Goal: Transaction & Acquisition: Purchase product/service

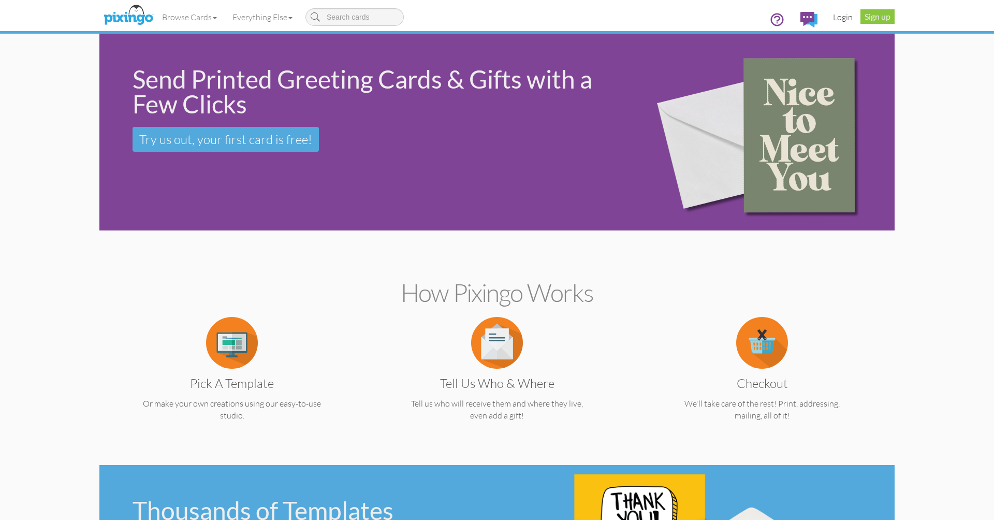
click at [850, 14] on link "Login" at bounding box center [842, 17] width 35 height 26
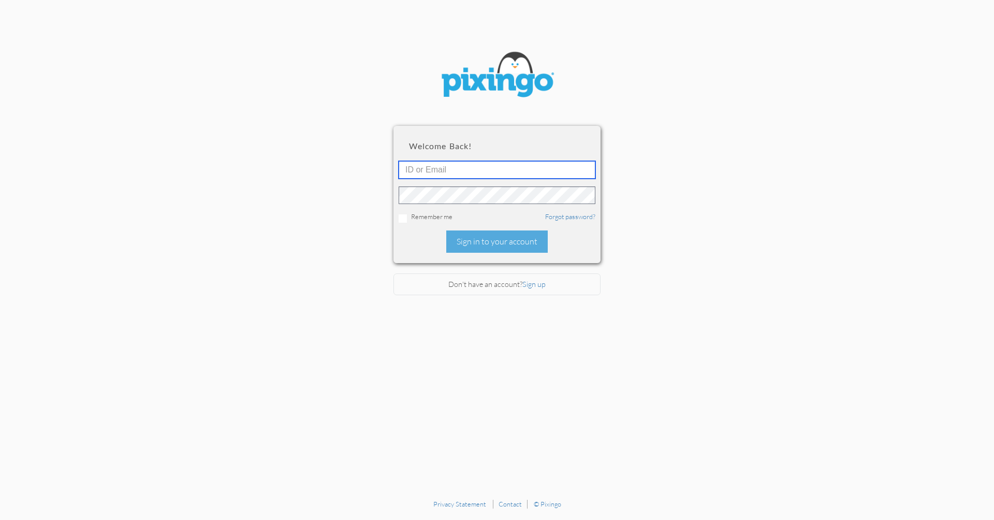
type input "[PERSON_NAME][EMAIL_ADDRESS][DOMAIN_NAME]"
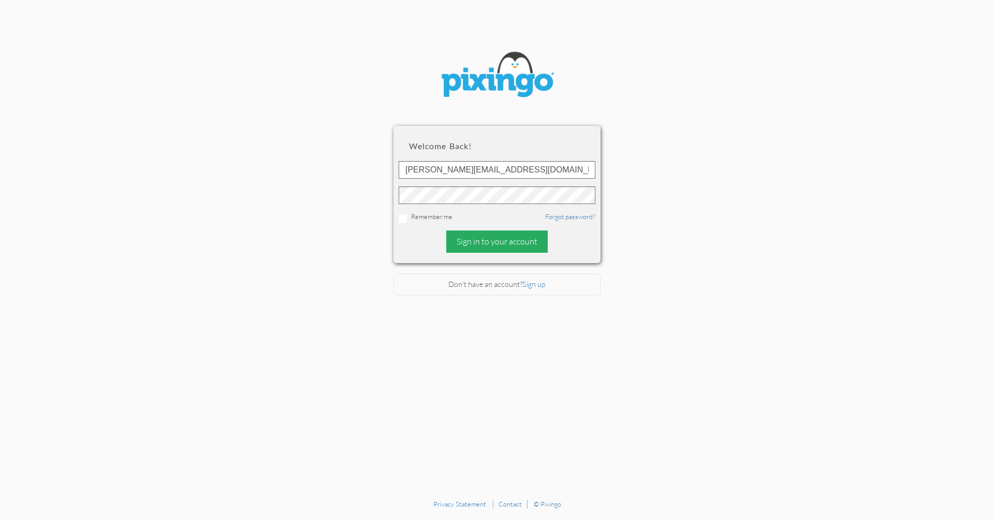
click at [477, 246] on div "Sign in to your account" at bounding box center [496, 241] width 101 height 22
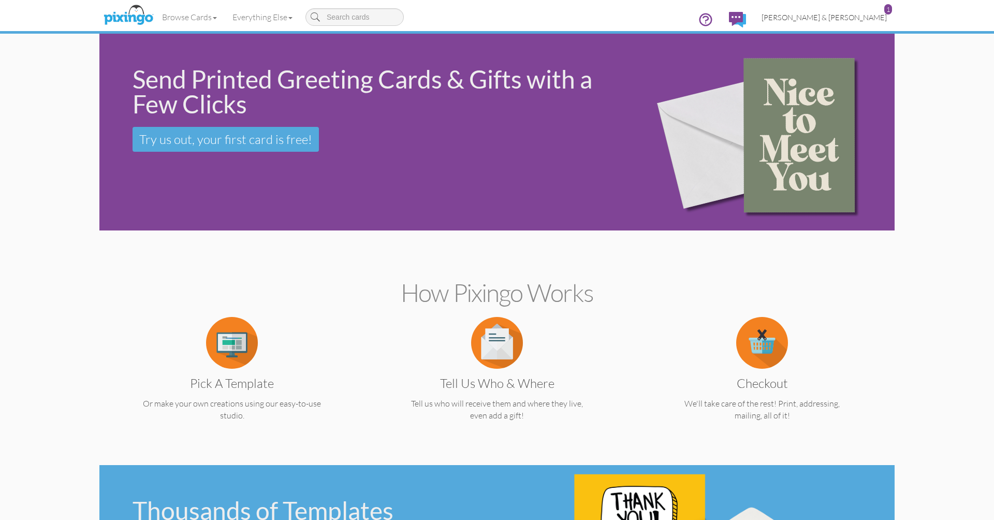
click at [852, 22] on link "[PERSON_NAME] & [PERSON_NAME] 1" at bounding box center [824, 17] width 141 height 26
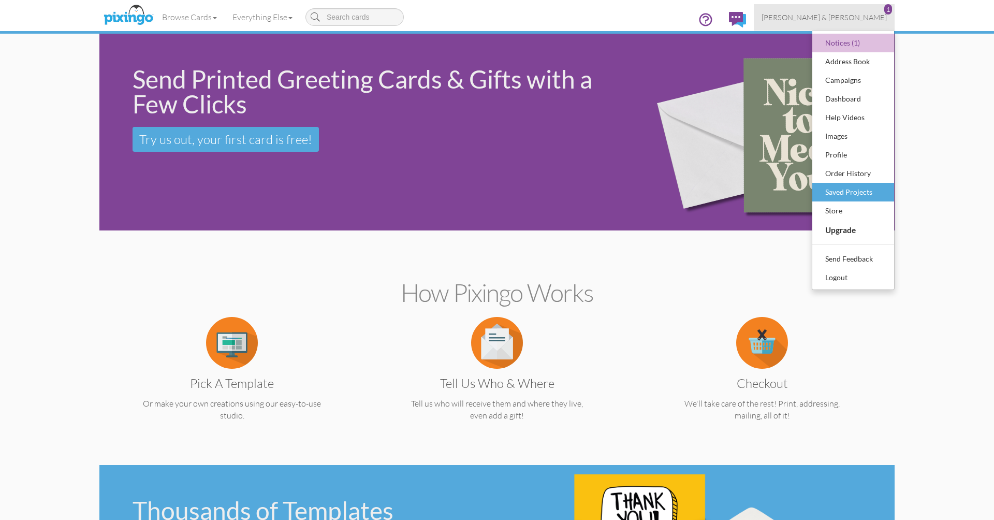
click at [831, 192] on div "Saved Projects" at bounding box center [852, 192] width 61 height 16
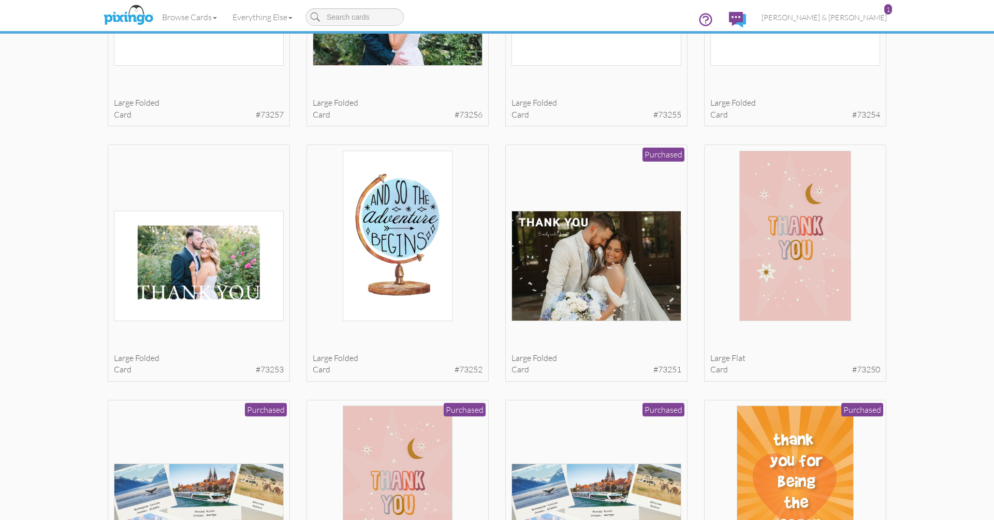
scroll to position [761, 0]
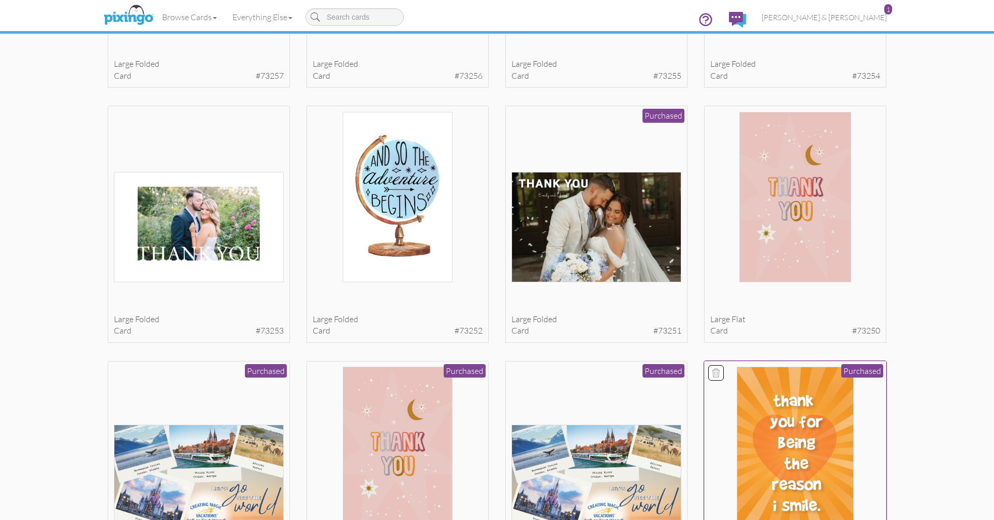
click at [814, 400] on img at bounding box center [795, 451] width 117 height 170
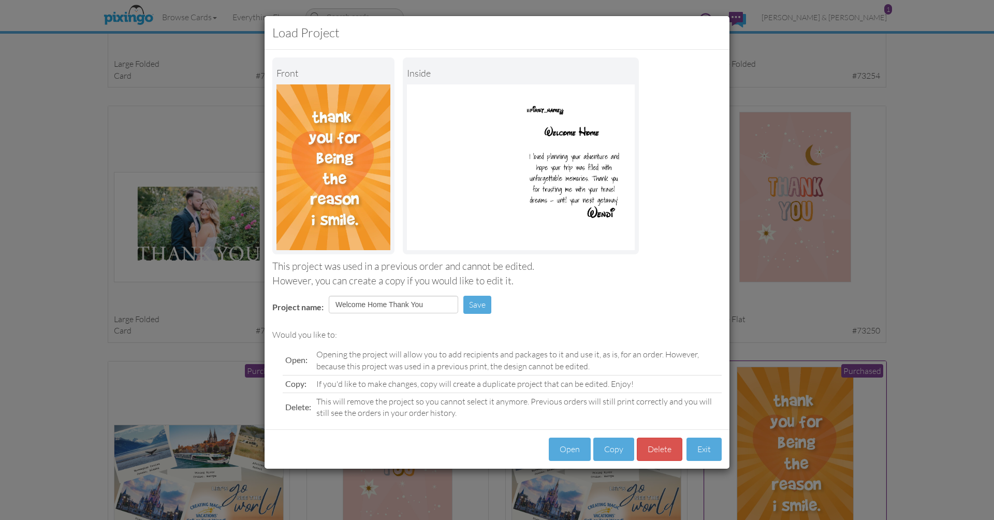
click at [814, 400] on div "Load Project Front inside This project was used in a previous order and cannot …" at bounding box center [497, 260] width 994 height 520
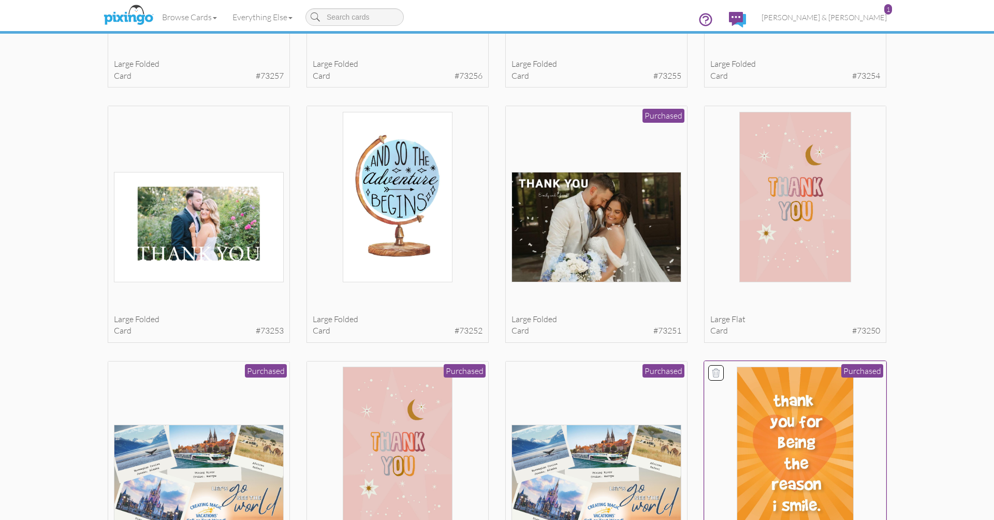
click at [814, 400] on img at bounding box center [795, 451] width 117 height 170
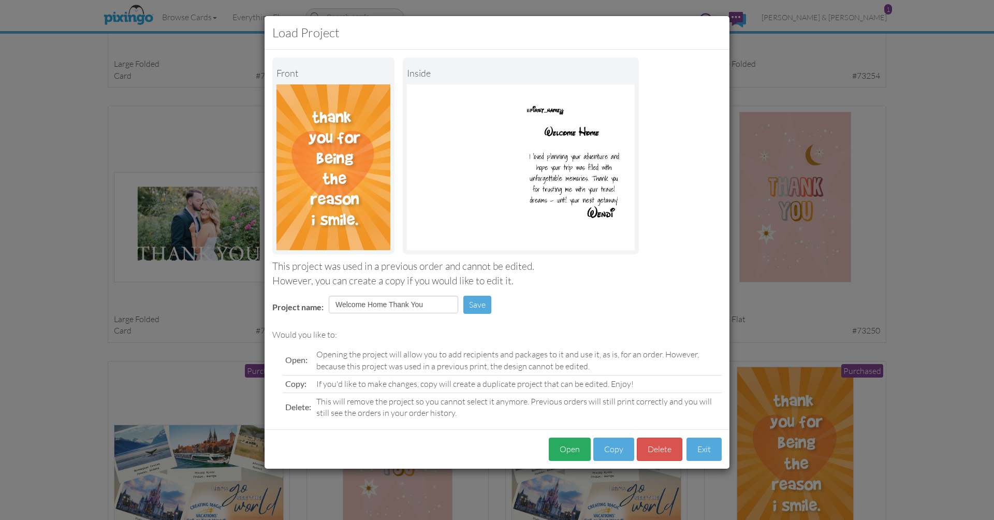
click at [569, 446] on button "Open" at bounding box center [570, 448] width 42 height 23
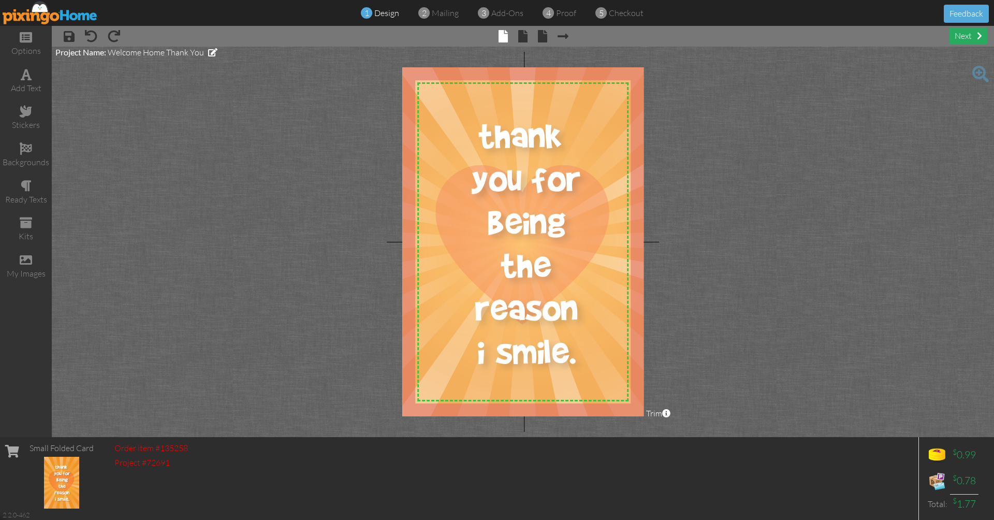
click at [968, 37] on div "next" at bounding box center [968, 35] width 38 height 17
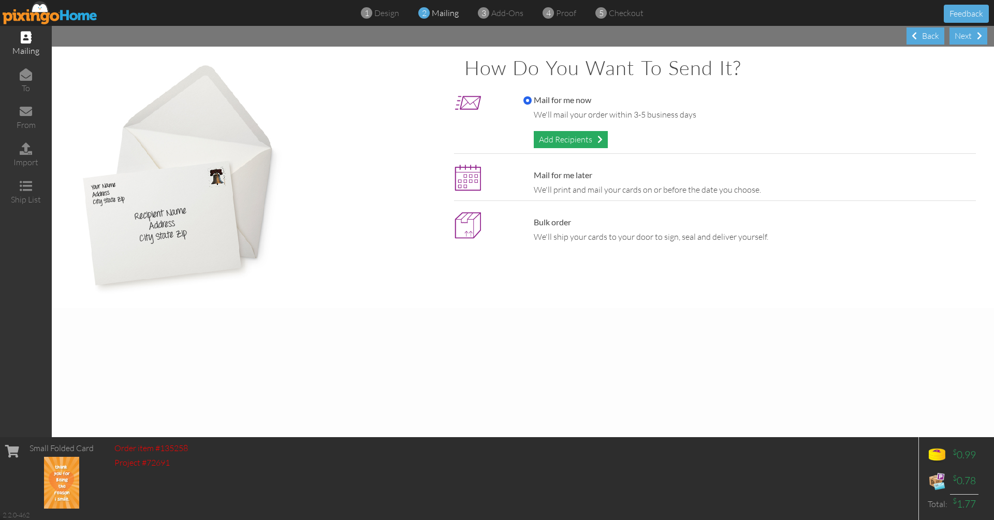
click at [572, 136] on div "Add Recipients" at bounding box center [571, 139] width 74 height 17
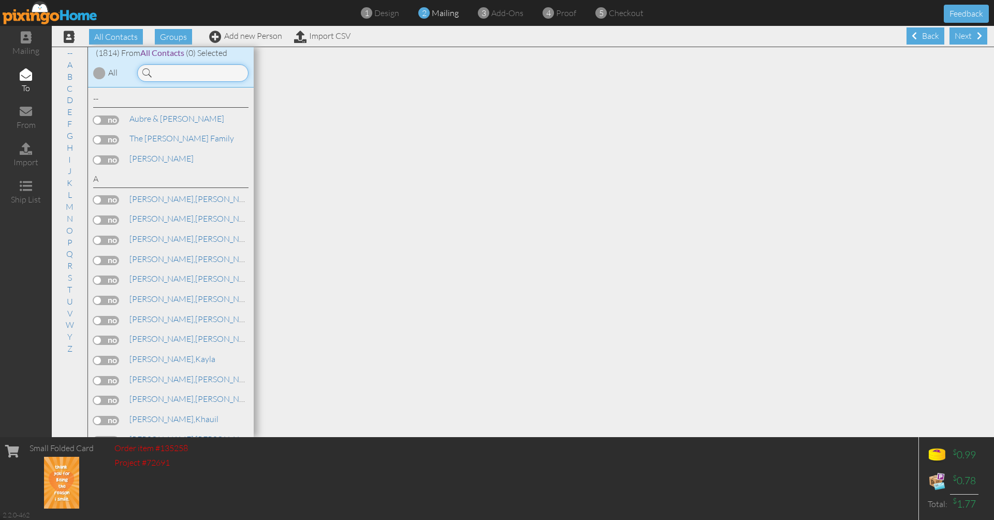
click at [225, 76] on input at bounding box center [192, 73] width 111 height 18
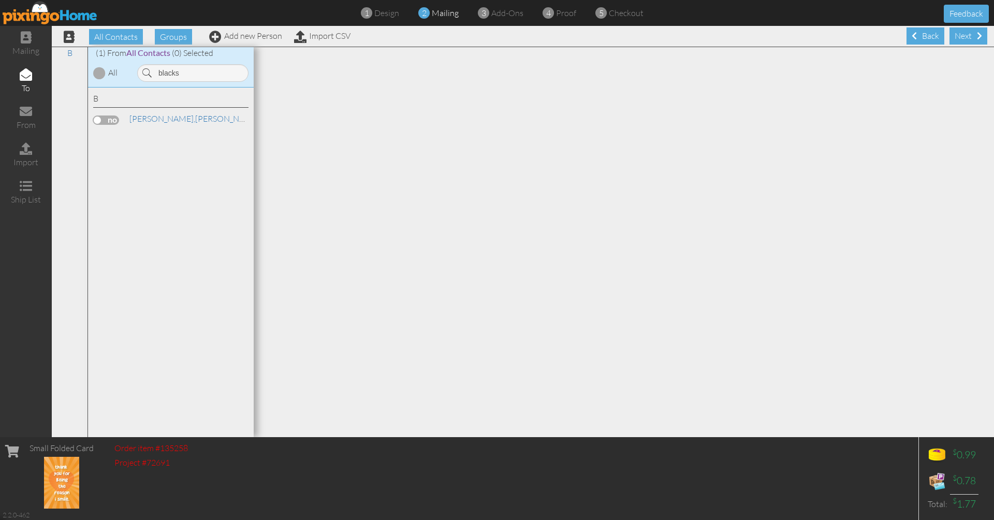
click at [111, 118] on label at bounding box center [106, 119] width 26 height 9
click at [0, 0] on input "checkbox" at bounding box center [0, 0] width 0 height 0
click at [155, 117] on span "[PERSON_NAME]," at bounding box center [162, 118] width 66 height 10
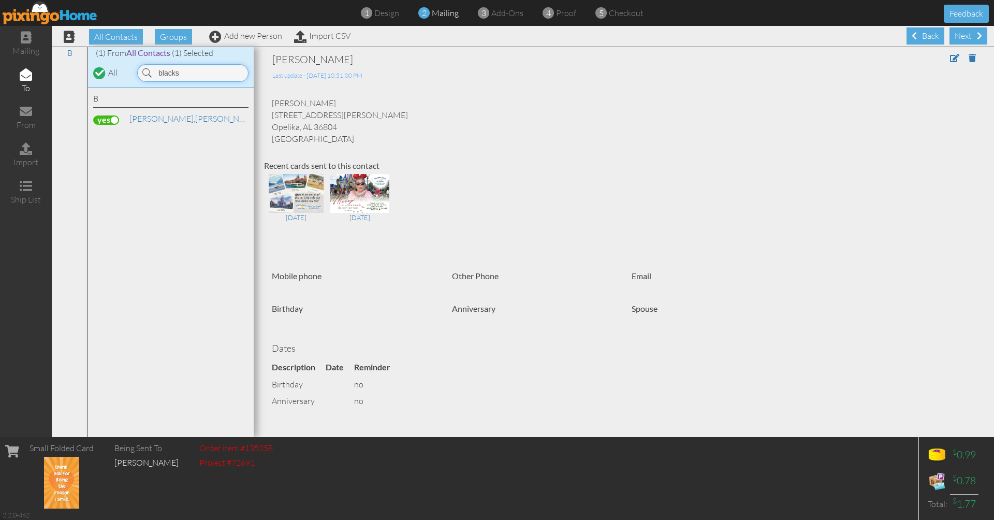
click at [181, 70] on input "blacks" at bounding box center [192, 73] width 111 height 18
click at [189, 72] on input "blacks" at bounding box center [192, 73] width 111 height 18
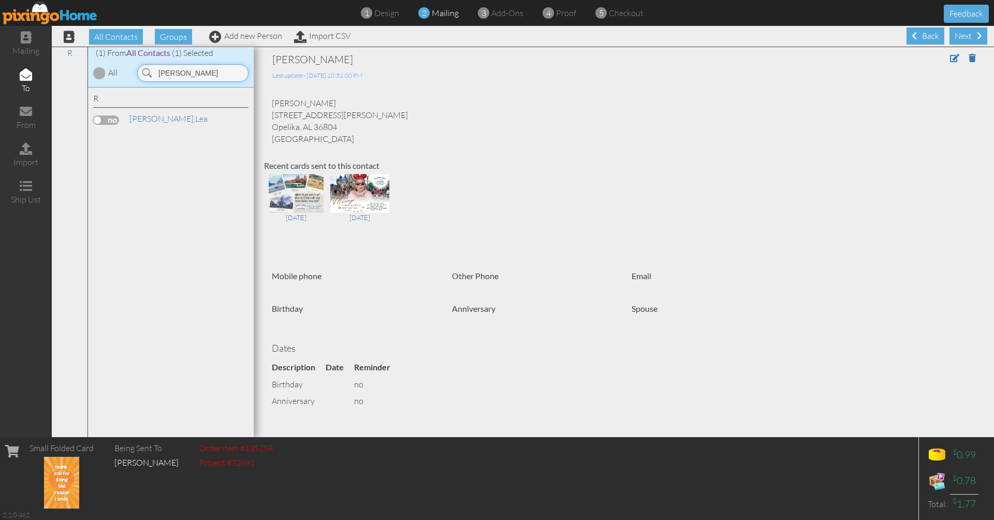
type input "[PERSON_NAME]"
click at [112, 118] on label at bounding box center [106, 119] width 26 height 9
click at [0, 0] on input "checkbox" at bounding box center [0, 0] width 0 height 0
click at [145, 114] on span "[PERSON_NAME]," at bounding box center [162, 118] width 66 height 10
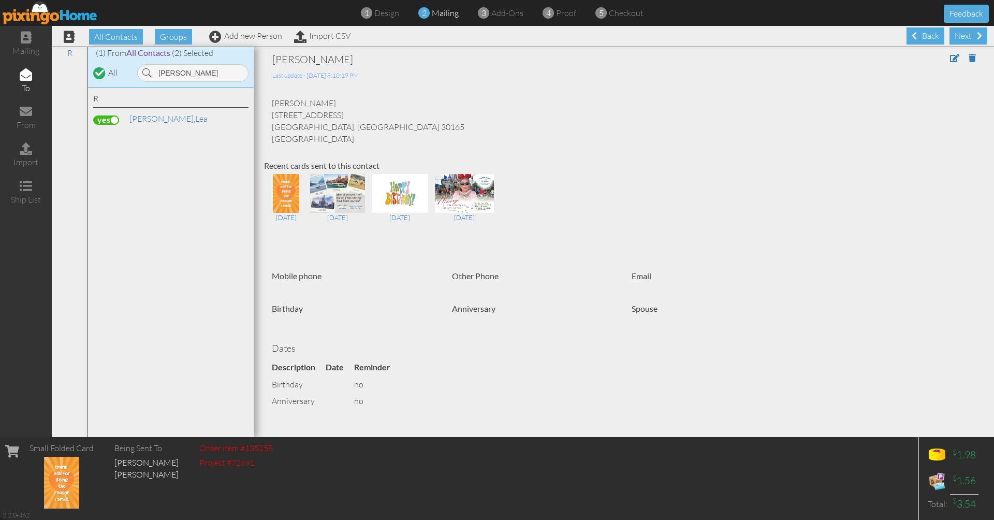
click at [104, 117] on label at bounding box center [106, 119] width 26 height 9
click at [0, 0] on input "checkbox" at bounding box center [0, 0] width 0 height 0
click at [176, 75] on input "[PERSON_NAME]" at bounding box center [192, 73] width 111 height 18
click at [962, 38] on div "Next" at bounding box center [968, 35] width 38 height 17
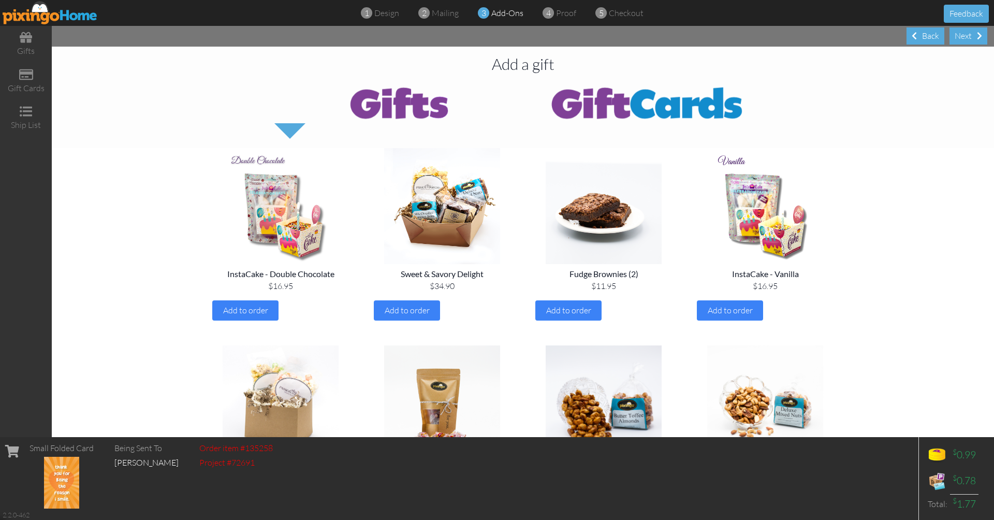
click at [962, 38] on div "Next" at bounding box center [968, 35] width 38 height 17
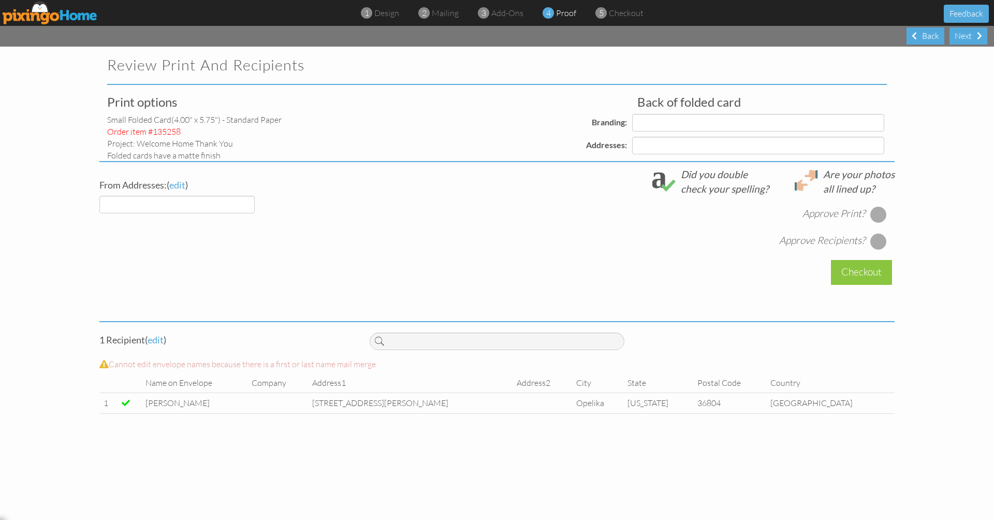
select select "object:9369"
select select "object:9372"
select select "object:9383"
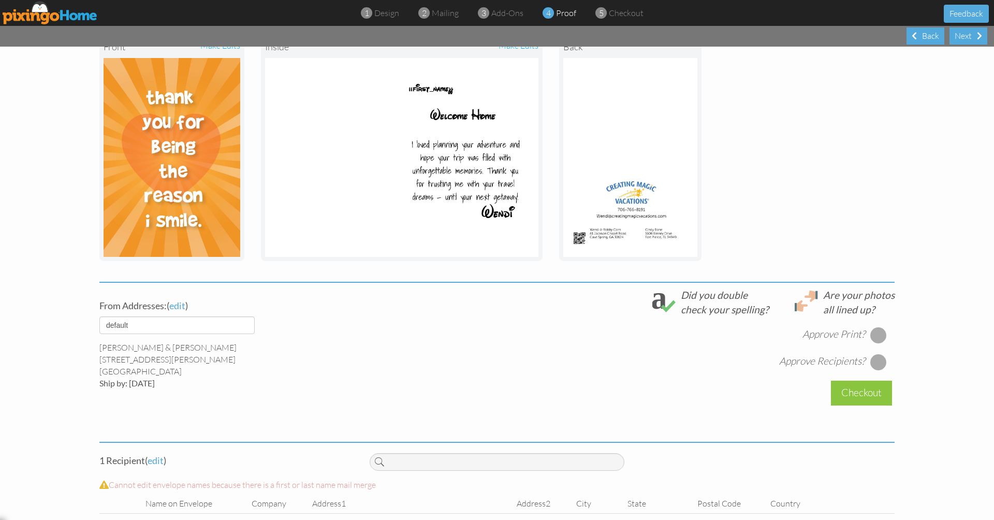
scroll to position [162, 0]
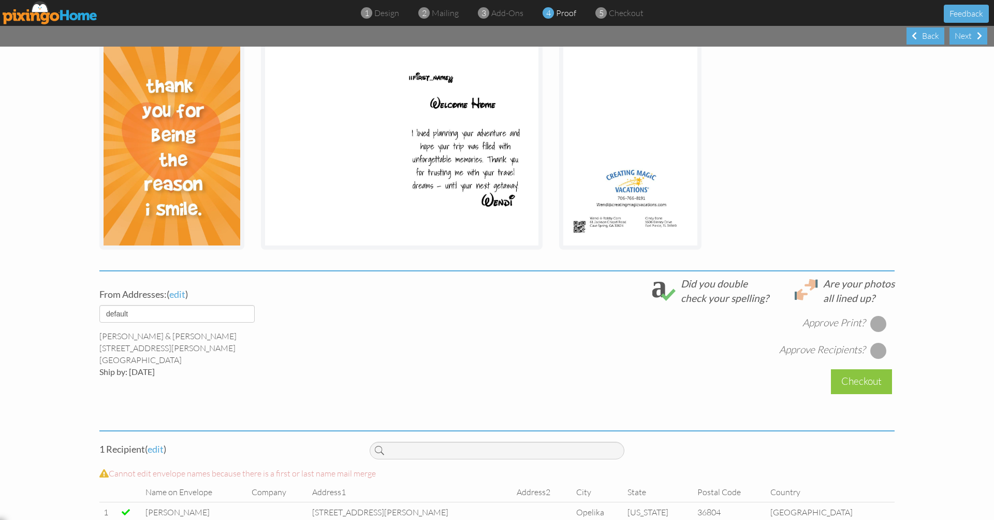
click at [877, 323] on div at bounding box center [878, 323] width 17 height 17
click at [878, 344] on div at bounding box center [878, 350] width 17 height 17
click at [858, 376] on div "Checkout" at bounding box center [861, 381] width 61 height 24
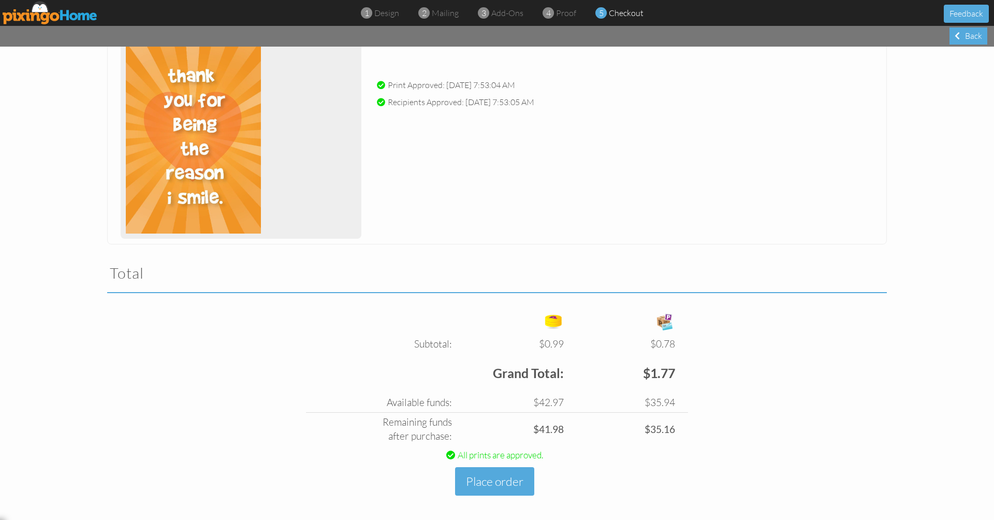
scroll to position [143, 0]
click at [512, 479] on button "Place order" at bounding box center [494, 482] width 79 height 28
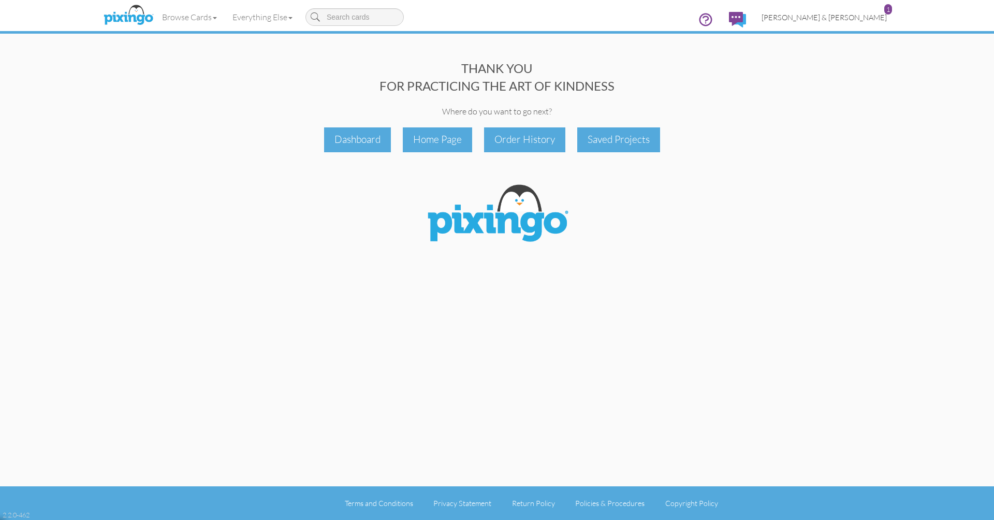
click at [837, 18] on span "[PERSON_NAME] & [PERSON_NAME]" at bounding box center [823, 17] width 125 height 9
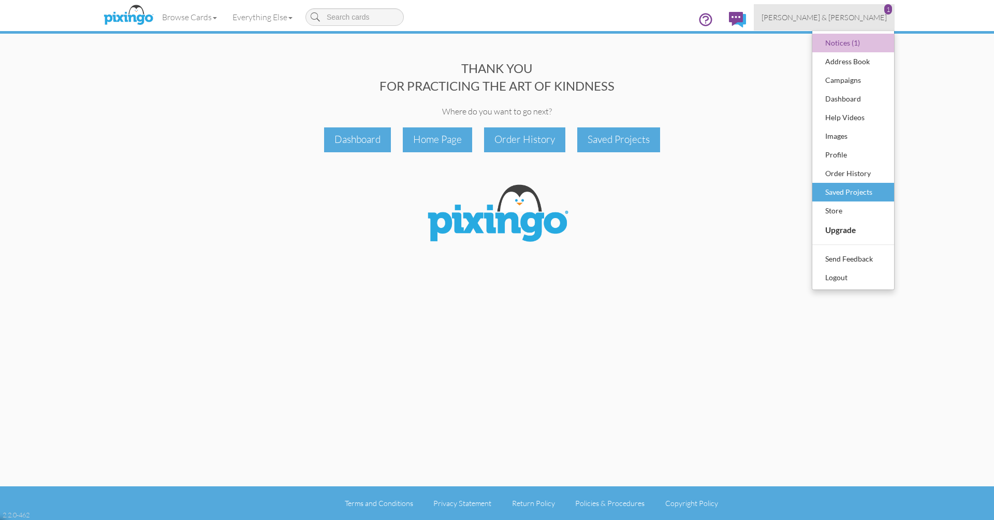
click at [853, 194] on div "Saved Projects" at bounding box center [852, 192] width 61 height 16
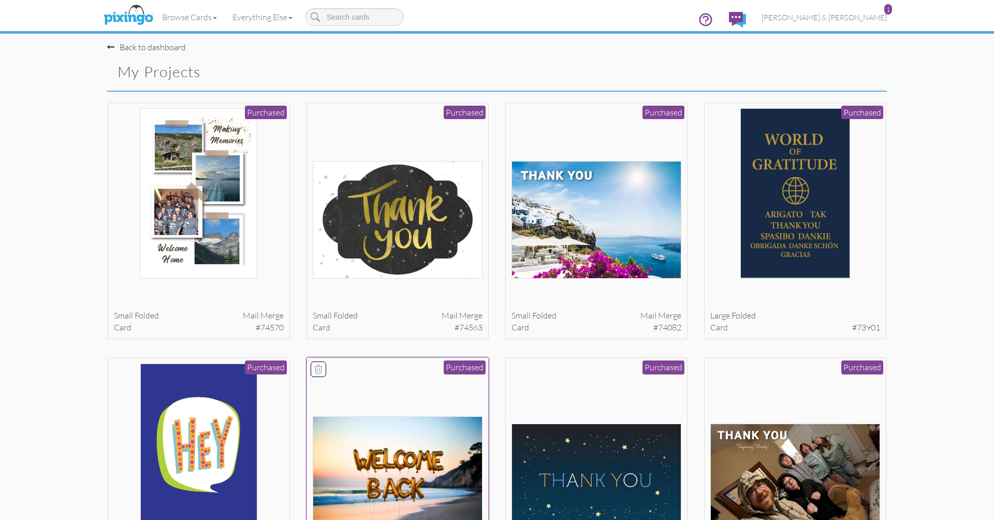
click at [390, 440] on img at bounding box center [398, 474] width 170 height 117
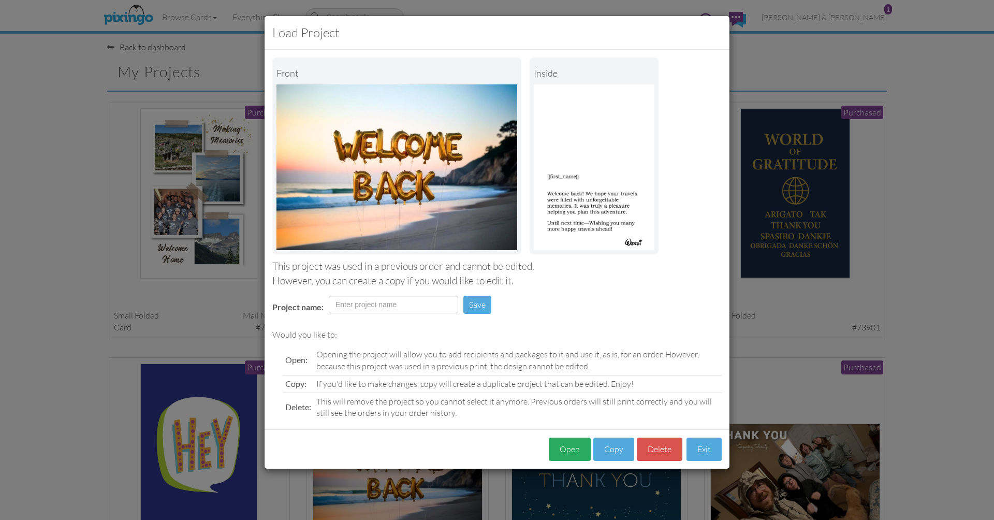
click at [566, 443] on button "Open" at bounding box center [570, 448] width 42 height 23
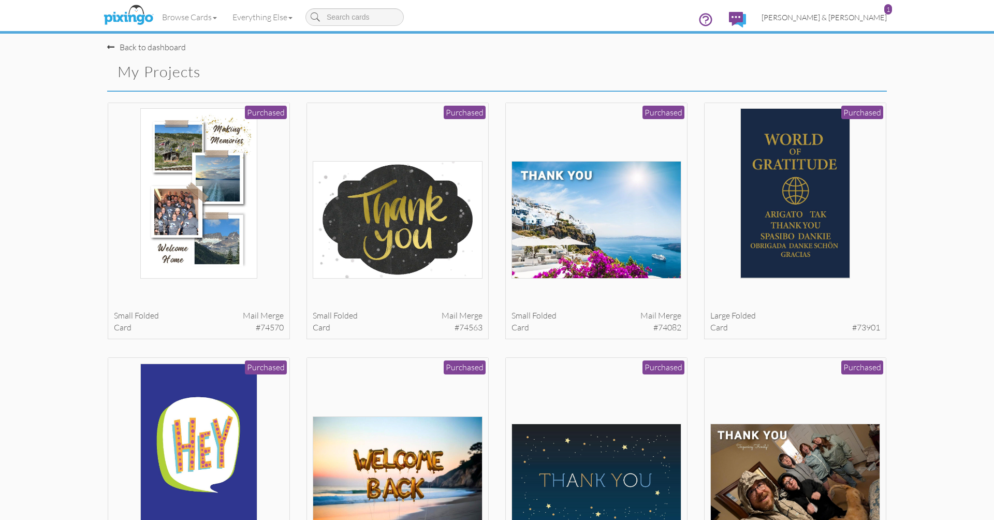
click at [864, 17] on span "[PERSON_NAME] & [PERSON_NAME]" at bounding box center [823, 17] width 125 height 9
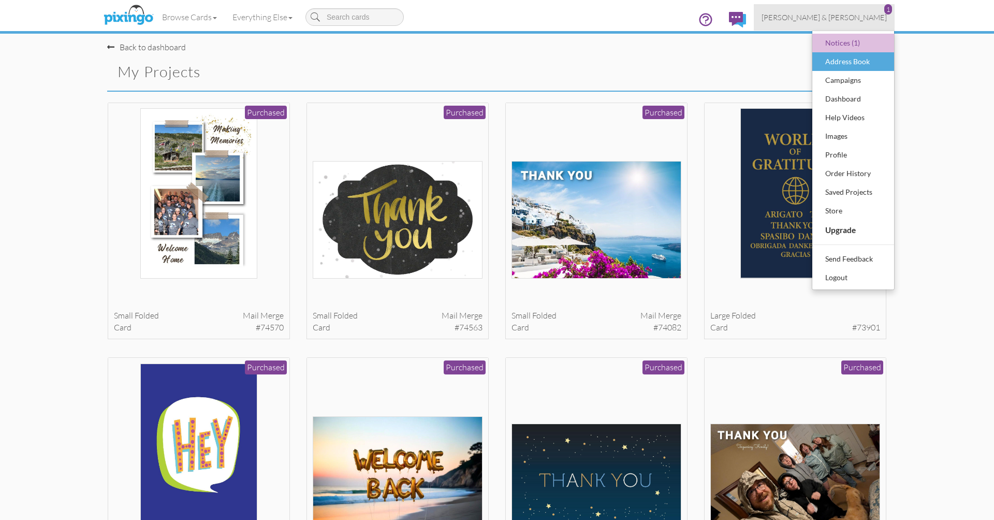
click at [842, 65] on div "Address Book" at bounding box center [852, 62] width 61 height 16
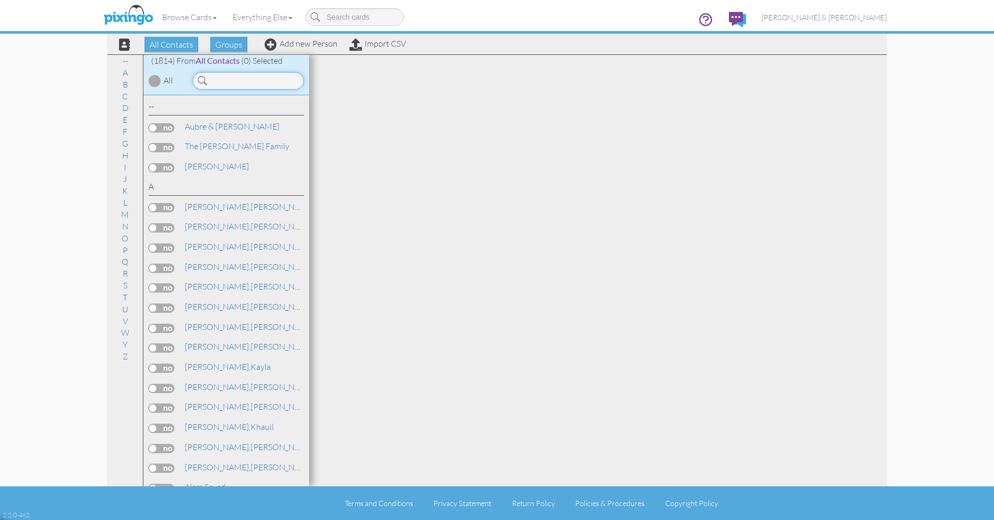
click at [247, 77] on input at bounding box center [248, 81] width 111 height 18
click at [245, 80] on input at bounding box center [248, 81] width 111 height 18
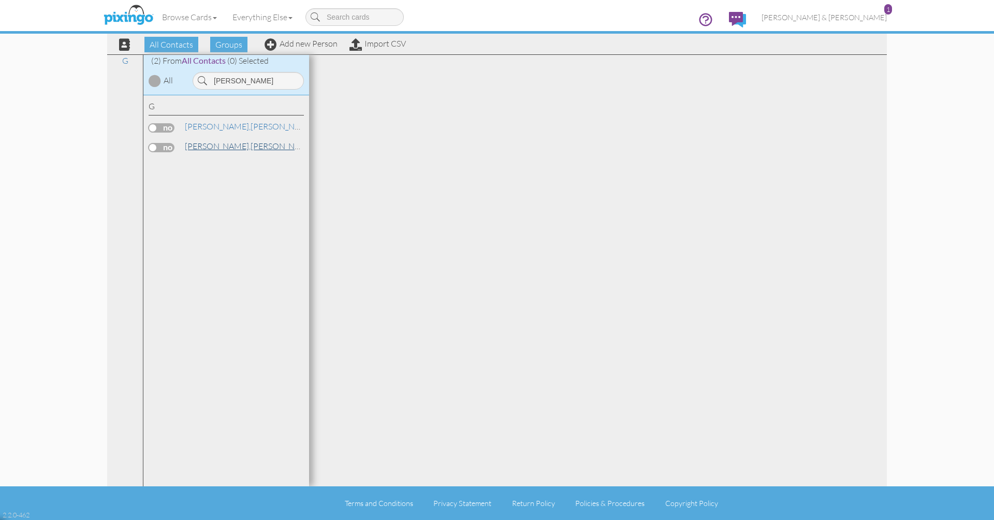
click at [199, 147] on span "[PERSON_NAME]," at bounding box center [218, 146] width 66 height 10
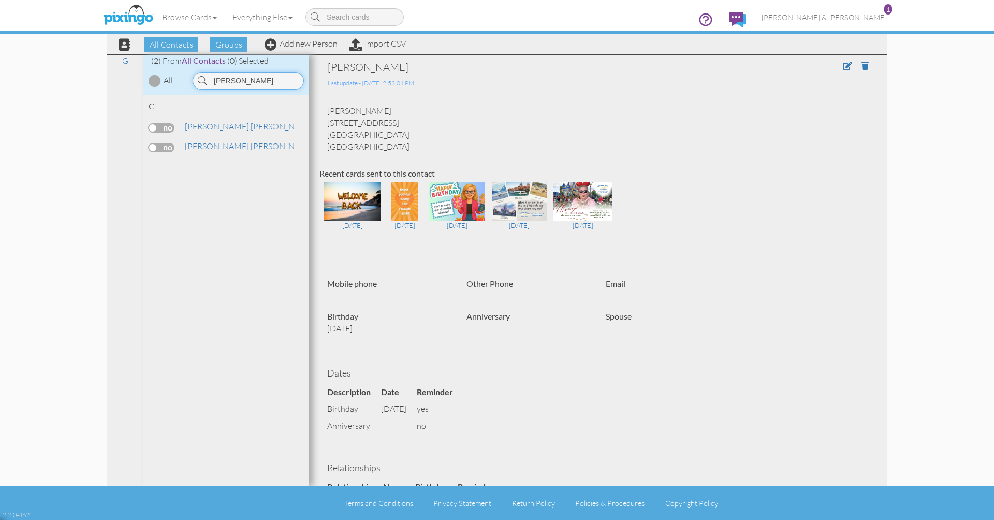
click at [252, 80] on input "[PERSON_NAME]" at bounding box center [248, 81] width 111 height 18
type input "holder"
click at [194, 165] on span "Holder," at bounding box center [198, 166] width 26 height 10
